Goal: Task Accomplishment & Management: Complete application form

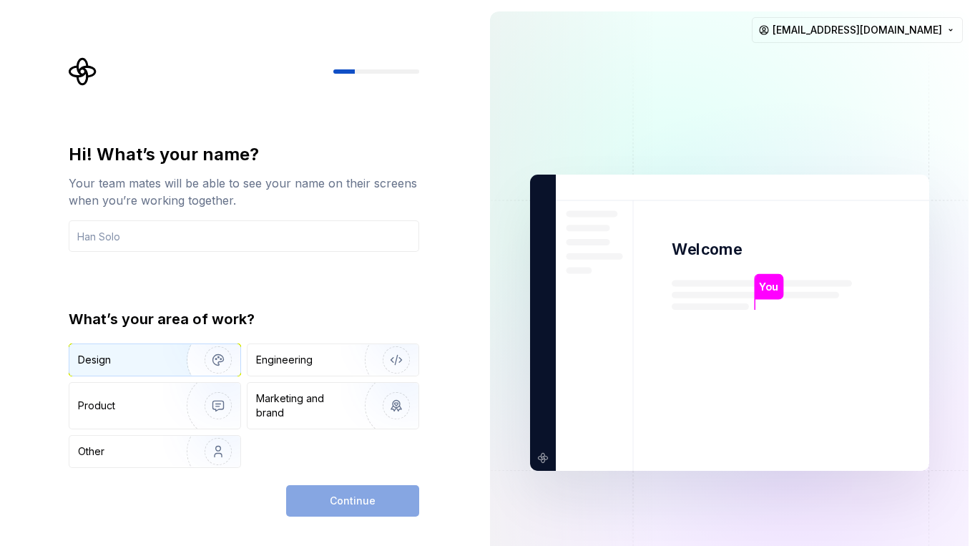
click at [122, 363] on div "Design" at bounding box center [123, 360] width 90 height 14
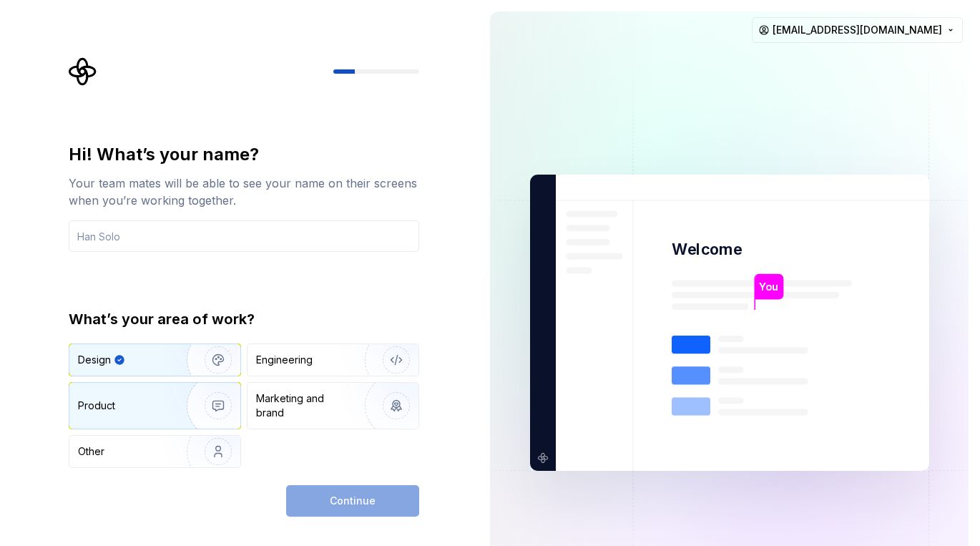
click at [192, 411] on img "button" at bounding box center [209, 406] width 92 height 96
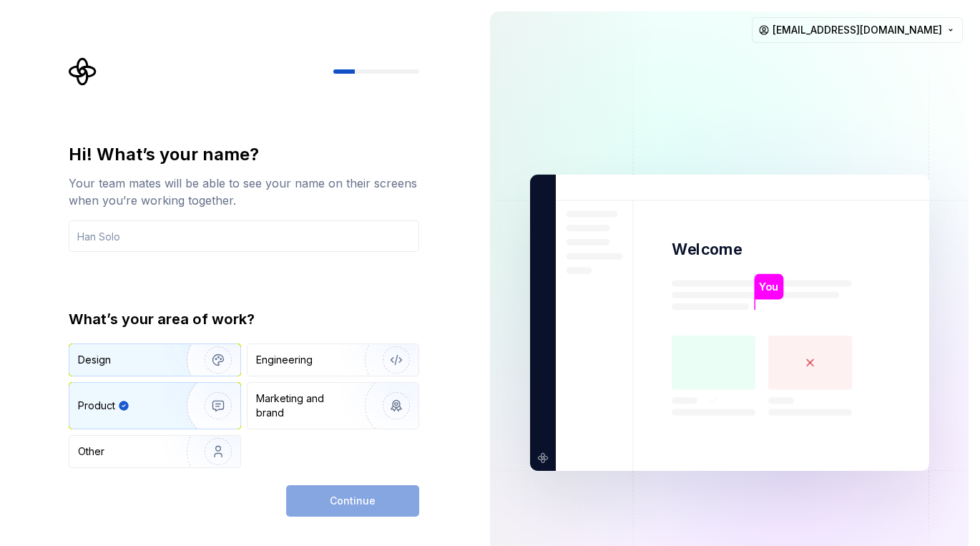
click at [167, 370] on img "button" at bounding box center [209, 360] width 92 height 96
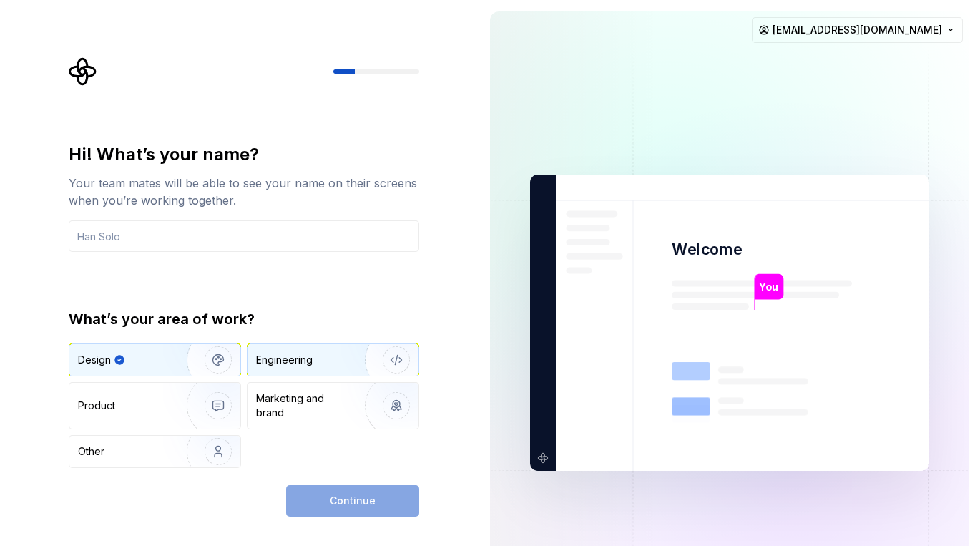
click at [265, 358] on div "Engineering" at bounding box center [284, 360] width 57 height 14
click at [154, 370] on div "Design" at bounding box center [154, 359] width 171 height 31
click at [307, 350] on div "Engineering" at bounding box center [332, 359] width 171 height 31
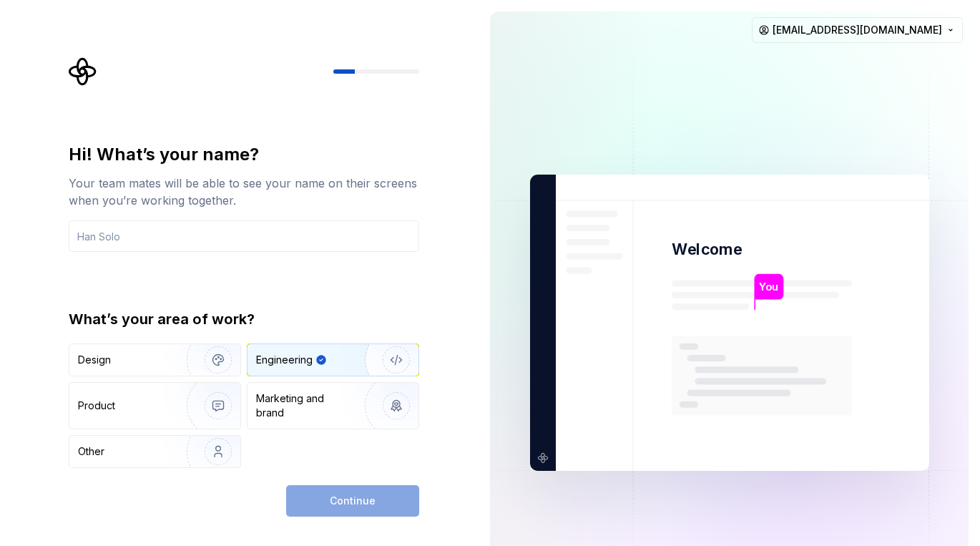
click at [373, 499] on div "Continue" at bounding box center [352, 500] width 133 height 31
click at [277, 245] on input "text" at bounding box center [244, 235] width 350 height 31
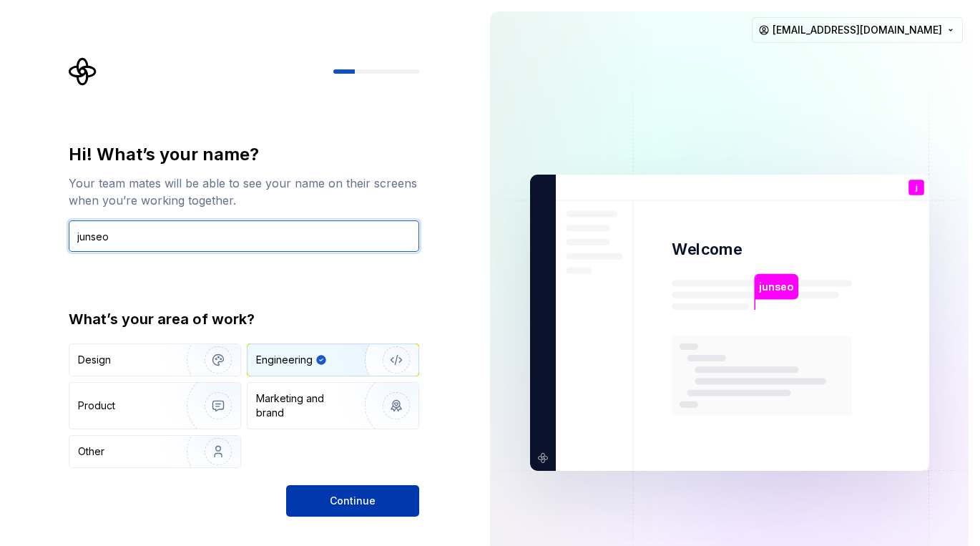
type input "junseo"
click at [339, 499] on span "Continue" at bounding box center [353, 500] width 46 height 14
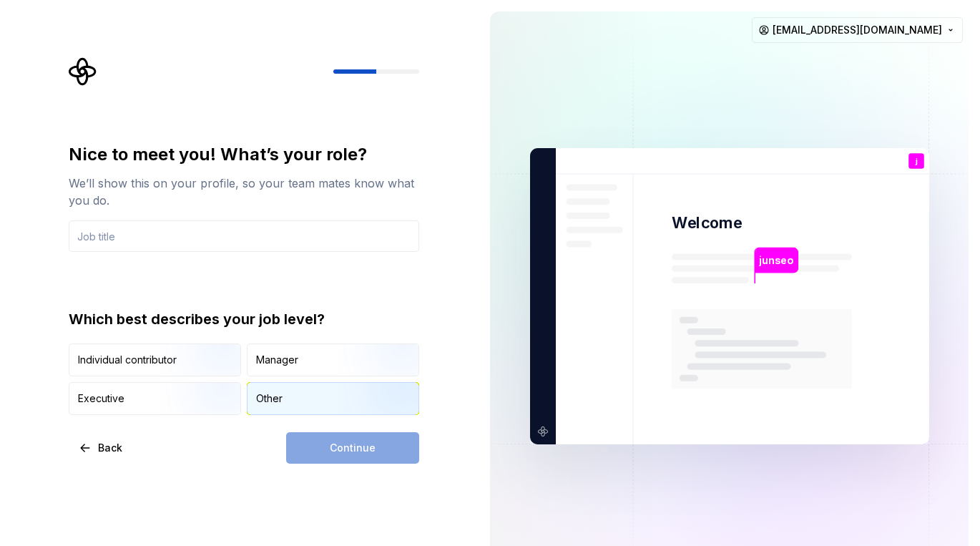
click at [326, 405] on div "Other" at bounding box center [332, 398] width 171 height 31
click at [358, 452] on div "Continue" at bounding box center [352, 447] width 133 height 31
click at [207, 256] on div "Nice to meet you! What’s your role? We’ll show this on your profile, so your te…" at bounding box center [244, 279] width 350 height 272
click at [519, 261] on img at bounding box center [729, 297] width 579 height 676
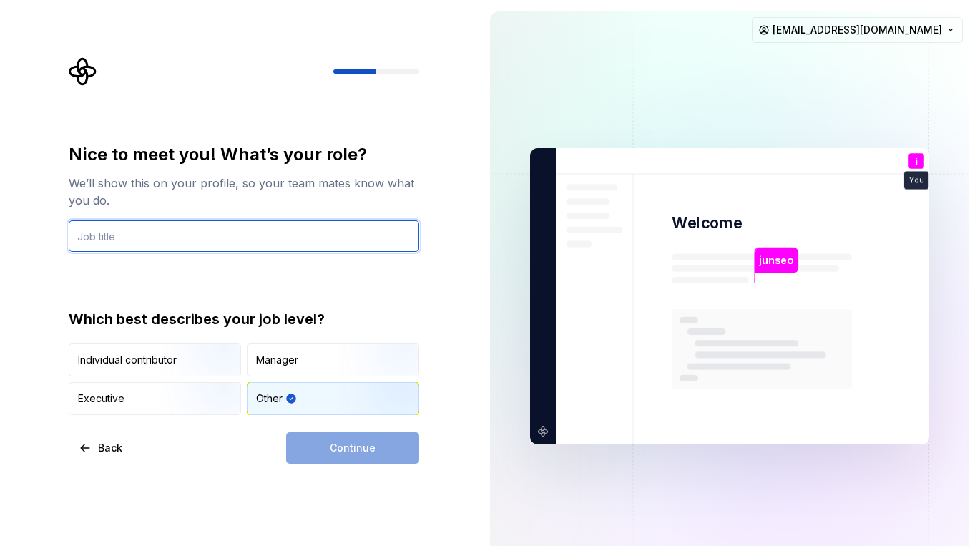
click at [257, 229] on input "text" at bounding box center [244, 235] width 350 height 31
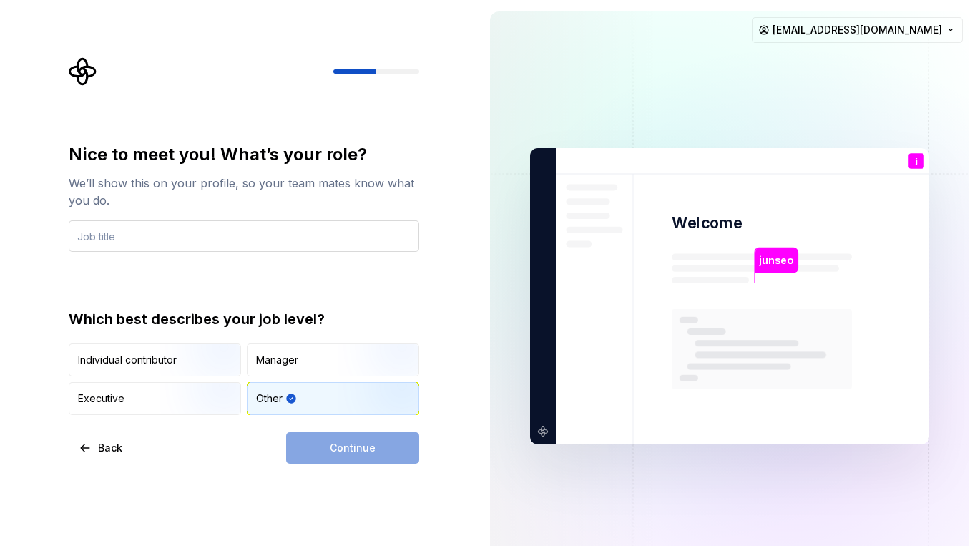
click at [227, 246] on input "text" at bounding box center [244, 235] width 350 height 31
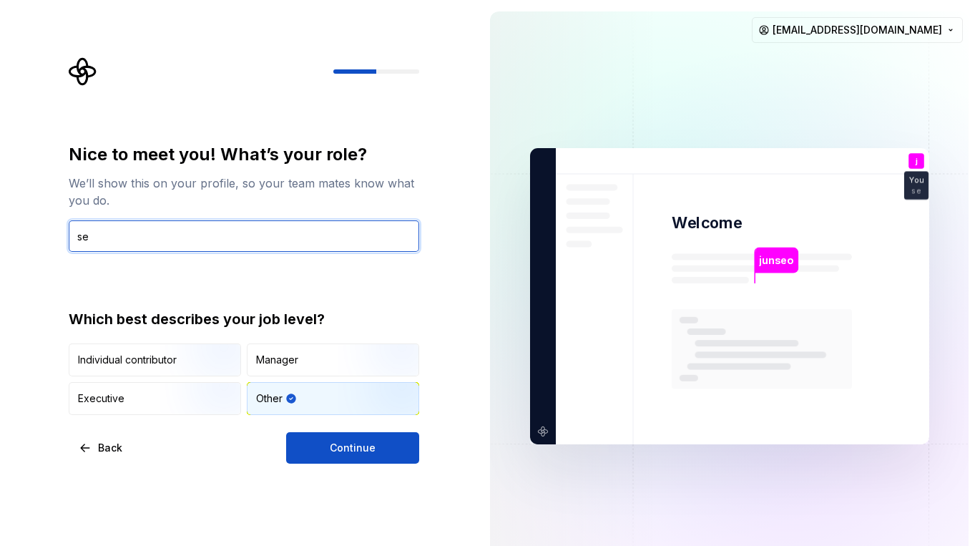
type input "s"
type input "c"
type input "CEO"
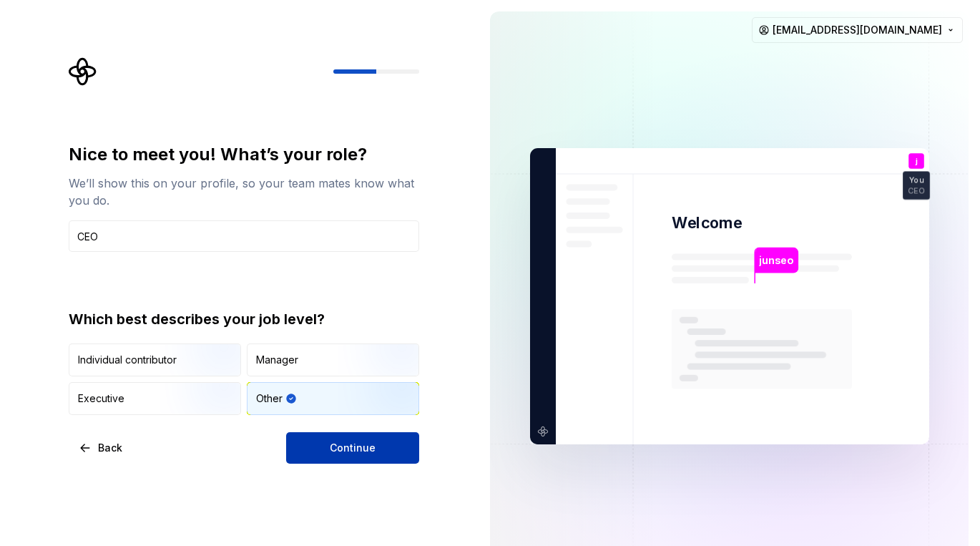
click at [329, 460] on button "Continue" at bounding box center [352, 447] width 133 height 31
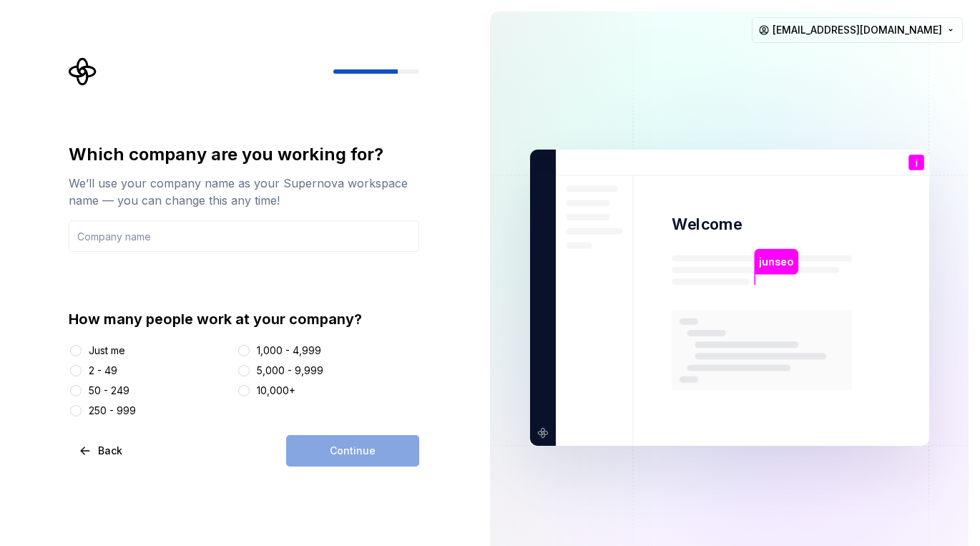
drag, startPoint x: 117, startPoint y: 350, endPoint x: 129, endPoint y: 353, distance: 12.5
click at [117, 350] on div "Just me" at bounding box center [107, 350] width 36 height 14
click at [82, 350] on button "Just me" at bounding box center [75, 350] width 11 height 11
click at [300, 268] on div "Which company are you working for? We’ll use your company name as your Supernov…" at bounding box center [244, 280] width 350 height 275
click at [321, 243] on input "text" at bounding box center [244, 235] width 350 height 31
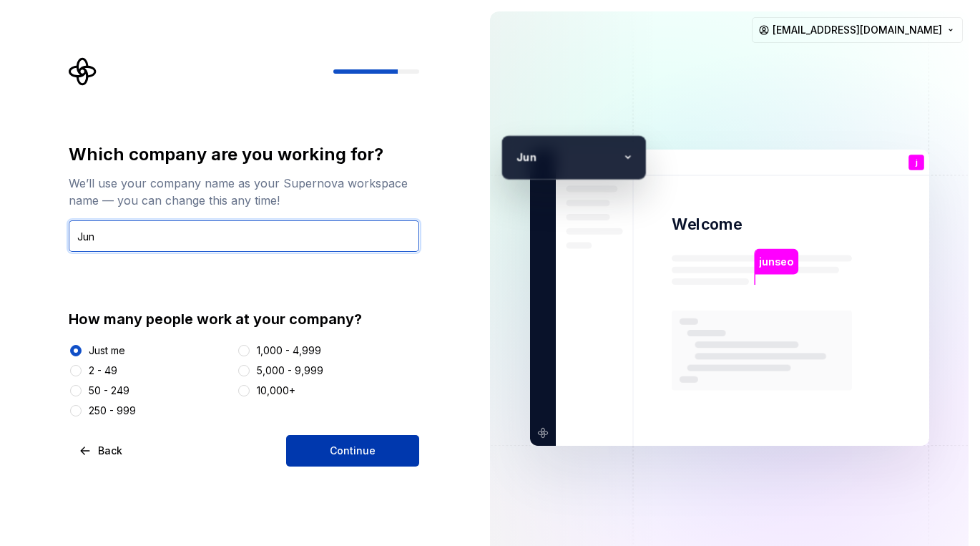
type input "Jun"
click at [359, 454] on span "Continue" at bounding box center [353, 450] width 46 height 14
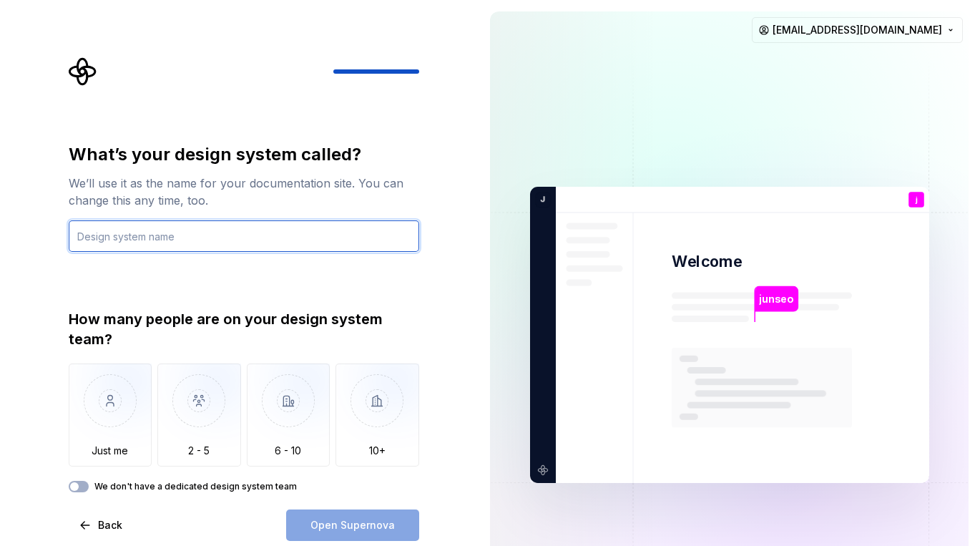
click at [200, 247] on input "text" at bounding box center [244, 235] width 350 height 31
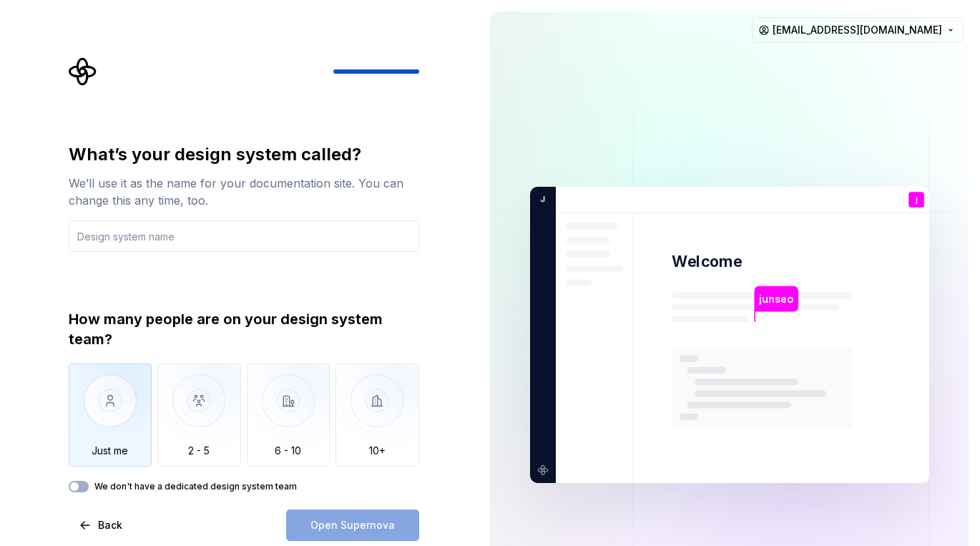
click at [127, 383] on img "button" at bounding box center [111, 411] width 84 height 96
click at [216, 225] on input "text" at bounding box center [244, 235] width 350 height 31
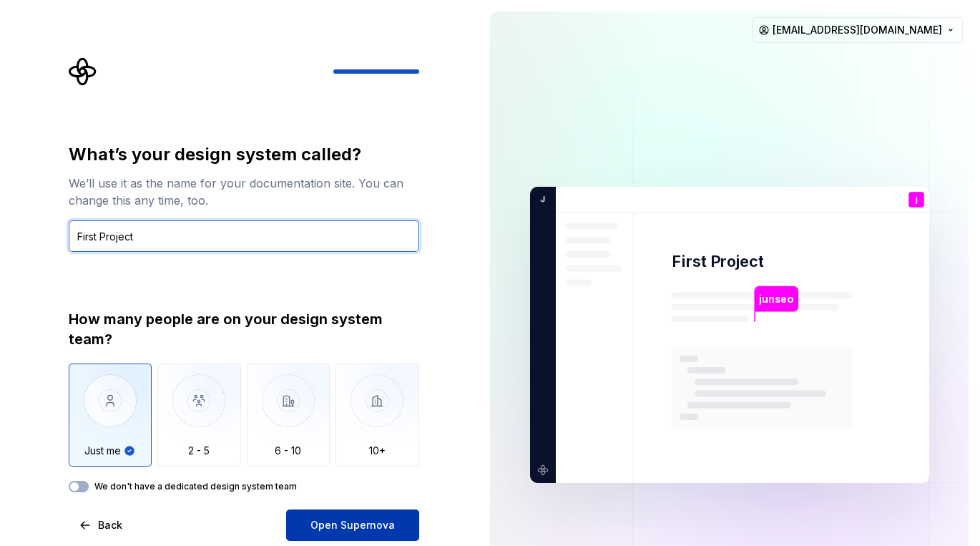
type input "First Project"
click at [365, 525] on span "Open Supernova" at bounding box center [352, 525] width 84 height 14
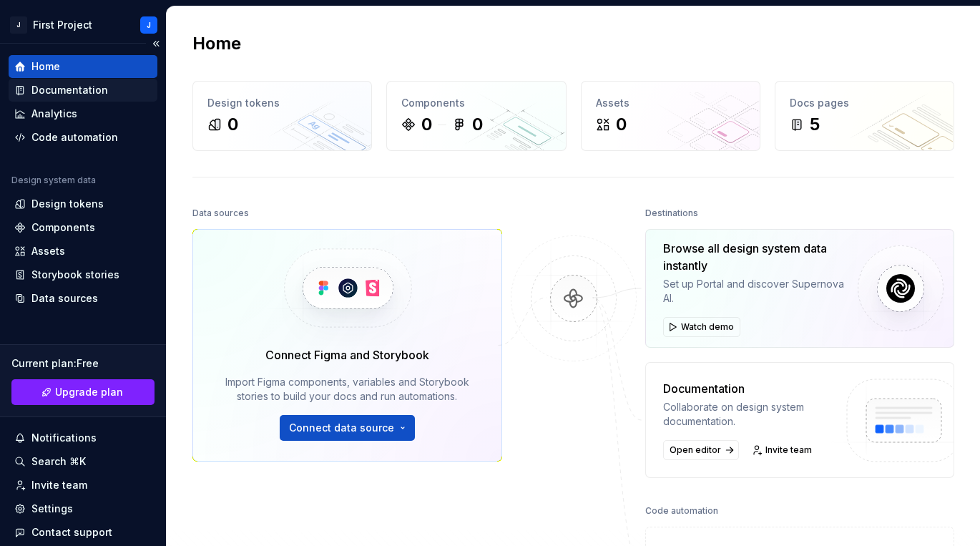
click at [98, 96] on div "Documentation" at bounding box center [69, 90] width 77 height 14
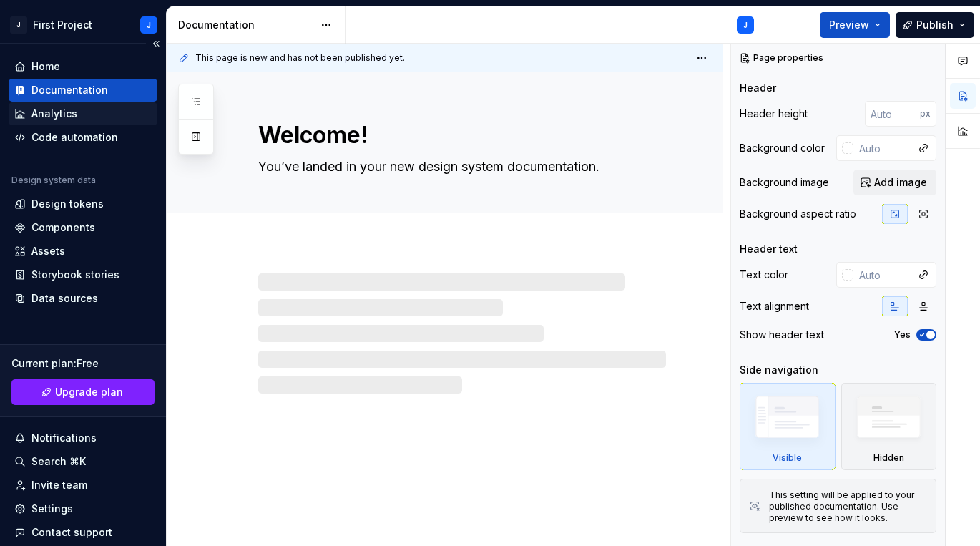
type textarea "*"
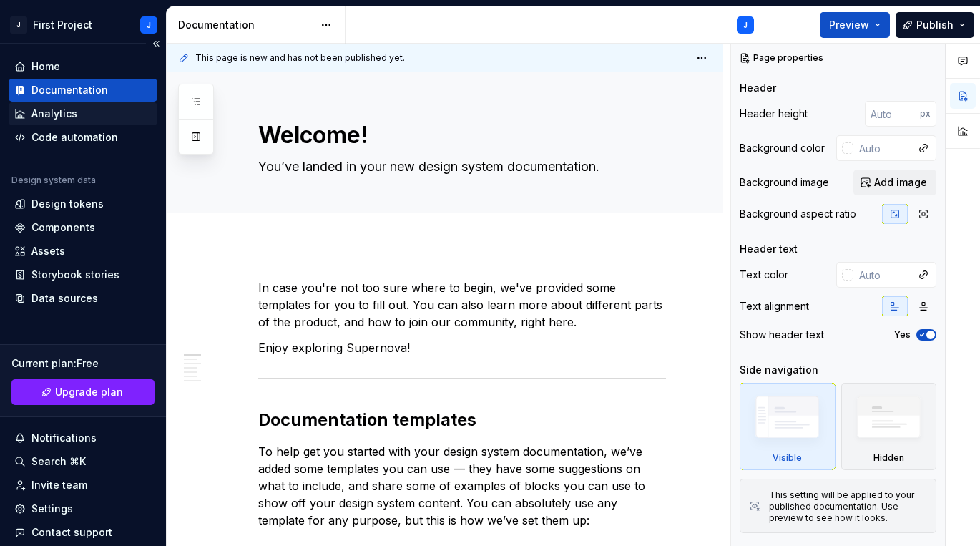
click at [92, 114] on div "Analytics" at bounding box center [82, 114] width 137 height 14
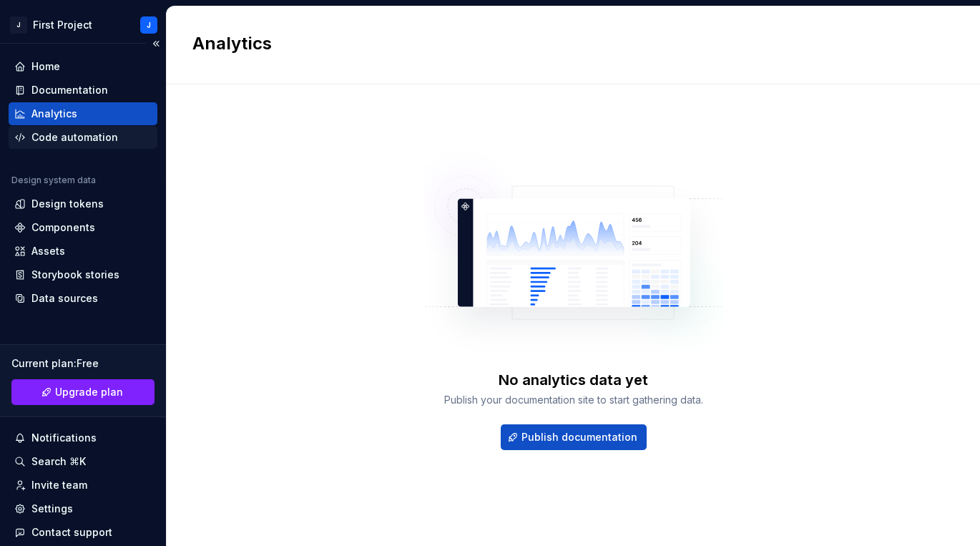
click at [89, 134] on div "Code automation" at bounding box center [74, 137] width 87 height 14
